Goal: Task Accomplishment & Management: Complete application form

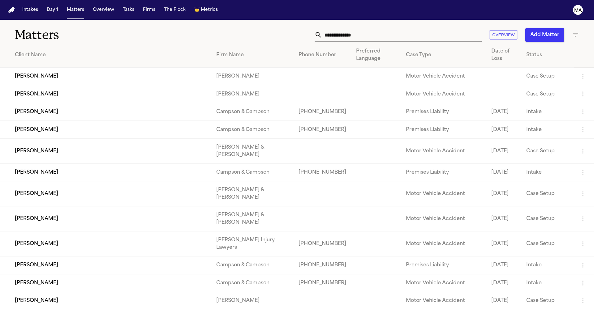
click at [556, 28] on button "Add Matter" at bounding box center [544, 35] width 39 height 14
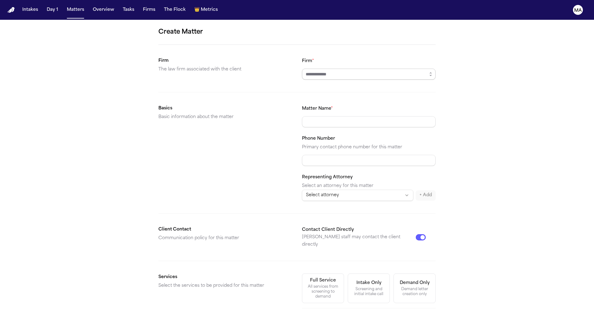
click at [331, 69] on input "Firm *" at bounding box center [369, 74] width 134 height 11
type input "**********"
click at [397, 287] on div "Demand letter creation only" at bounding box center [414, 292] width 34 height 10
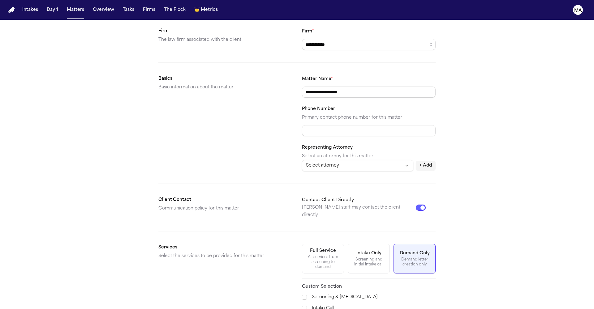
scroll to position [19, 0]
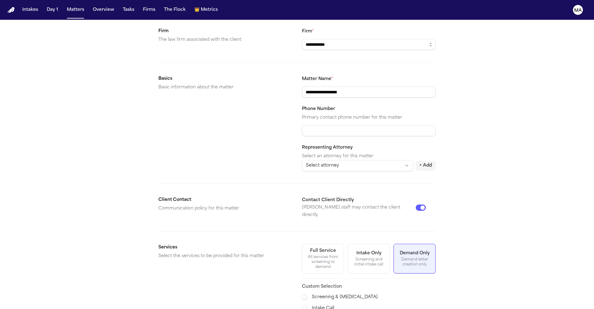
click at [318, 260] on span "Motor Vehicle Accident" at bounding box center [332, 263] width 51 height 7
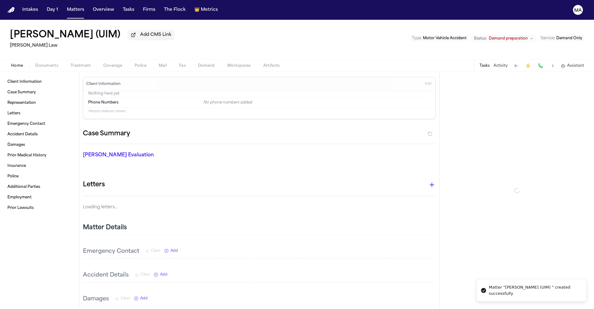
click at [37, 63] on span "Documents" at bounding box center [46, 65] width 23 height 5
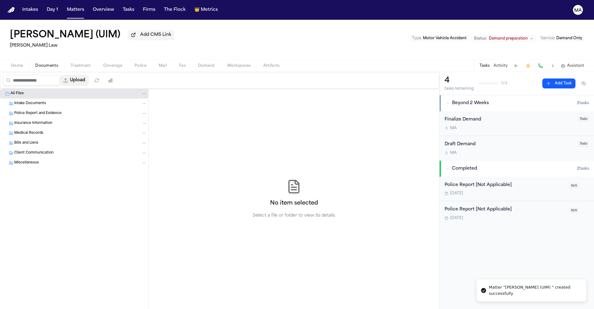
click at [62, 75] on button "Upload" at bounding box center [74, 80] width 29 height 11
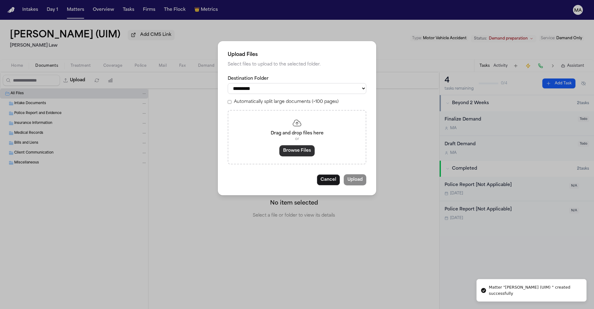
click at [292, 145] on button "Browse Files" at bounding box center [296, 150] width 35 height 11
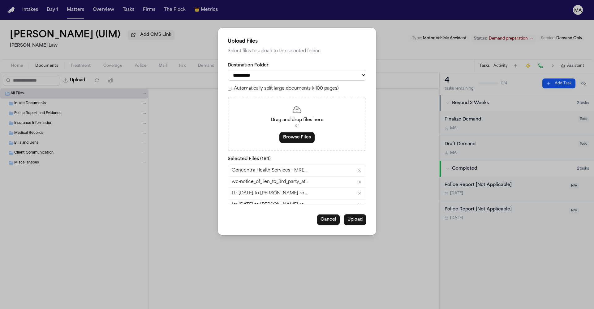
click at [262, 86] on label "Automatically split large documents (>100 pages)" at bounding box center [286, 89] width 105 height 6
click at [344, 214] on button "Upload" at bounding box center [355, 219] width 23 height 11
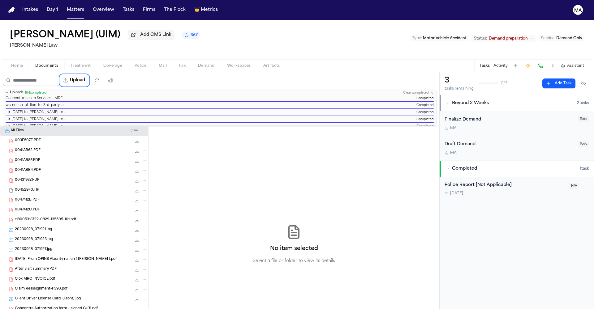
click at [168, 25] on div "Norman Santos (UIM) Add CMS Link 367 Sedaghat Law Type : Motor Vehicle Accident…" at bounding box center [297, 40] width 594 height 40
click at [159, 126] on div "No item selected Select a file or folder to view its details" at bounding box center [293, 244] width 291 height 237
click at [64, 6] on button "Matters" at bounding box center [75, 9] width 22 height 11
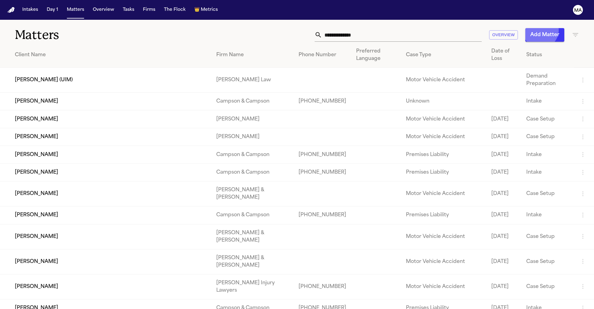
click at [553, 28] on button "Add Matter" at bounding box center [544, 35] width 39 height 14
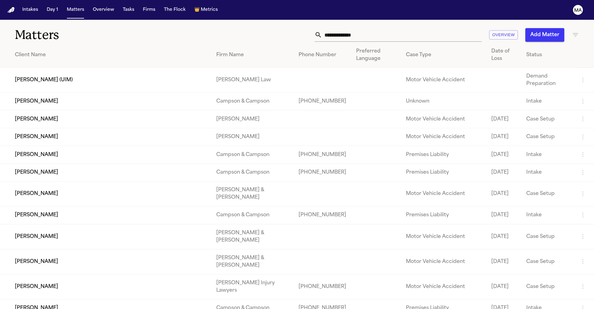
click at [557, 28] on button "Add Matter" at bounding box center [544, 35] width 39 height 14
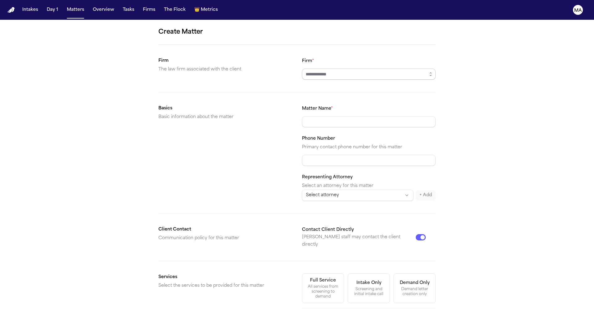
click at [329, 69] on input "Firm *" at bounding box center [369, 74] width 134 height 11
type input "**********"
drag, startPoint x: 315, startPoint y: 48, endPoint x: 317, endPoint y: 54, distance: 6.2
click at [315, 48] on body "**********" at bounding box center [297, 154] width 594 height 309
type input "**********"
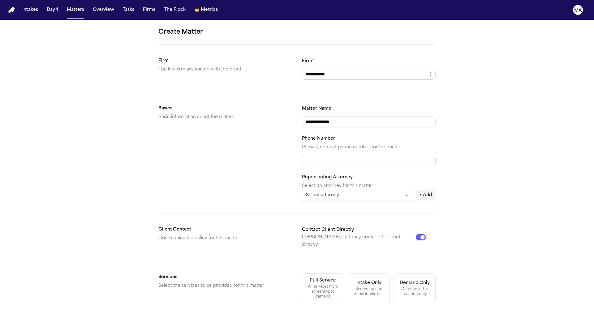
click at [393, 274] on button "Demand Only Demand letter creation only" at bounding box center [414, 289] width 42 height 30
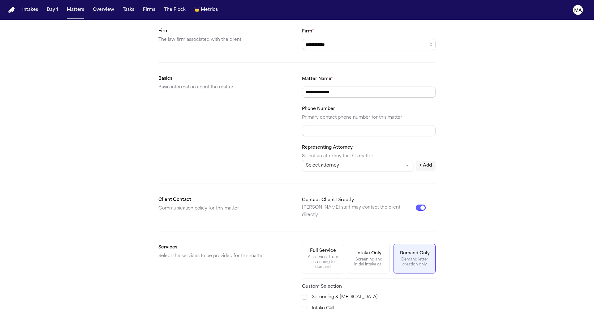
click at [323, 309] on span "Demand Preparation" at bounding box center [329, 313] width 45 height 7
click at [311, 261] on span "Motor Vehicle Accident" at bounding box center [332, 263] width 51 height 7
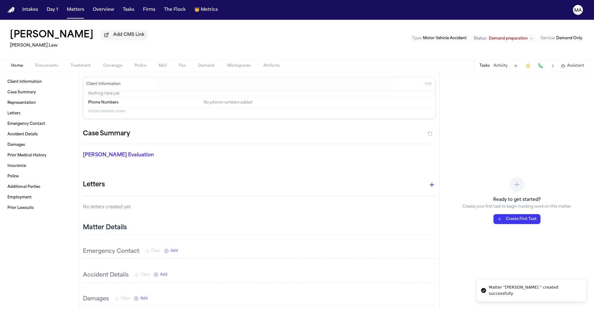
click at [35, 63] on span "Documents" at bounding box center [46, 65] width 23 height 5
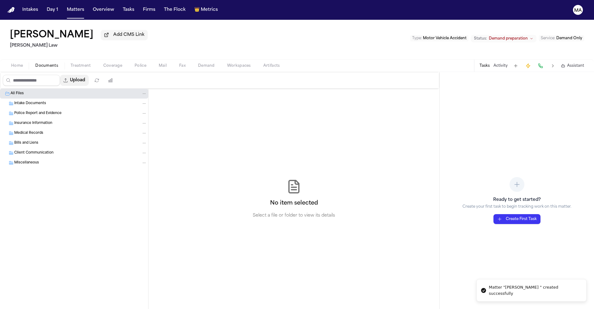
click at [60, 75] on button "Upload" at bounding box center [74, 80] width 29 height 11
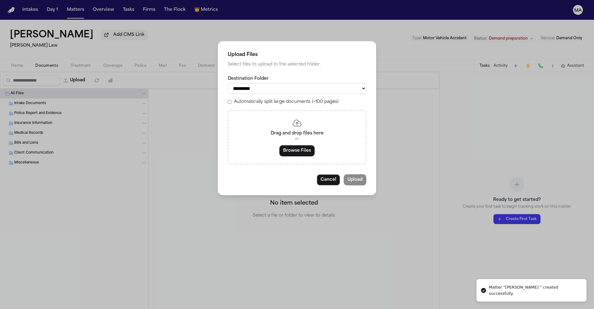
click at [266, 99] on label "Automatically split large documents (>100 pages)" at bounding box center [286, 102] width 105 height 6
click at [299, 145] on button "Browse Files" at bounding box center [296, 150] width 35 height 11
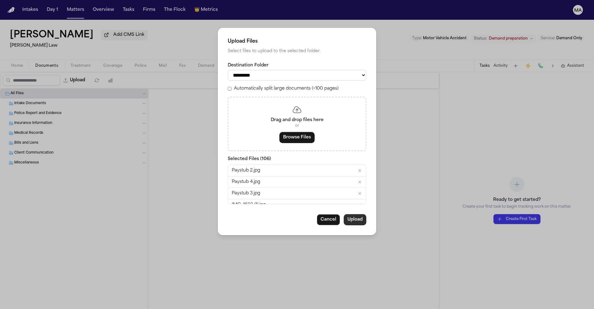
click at [344, 214] on button "Upload" at bounding box center [355, 219] width 23 height 11
